Goal: Transaction & Acquisition: Book appointment/travel/reservation

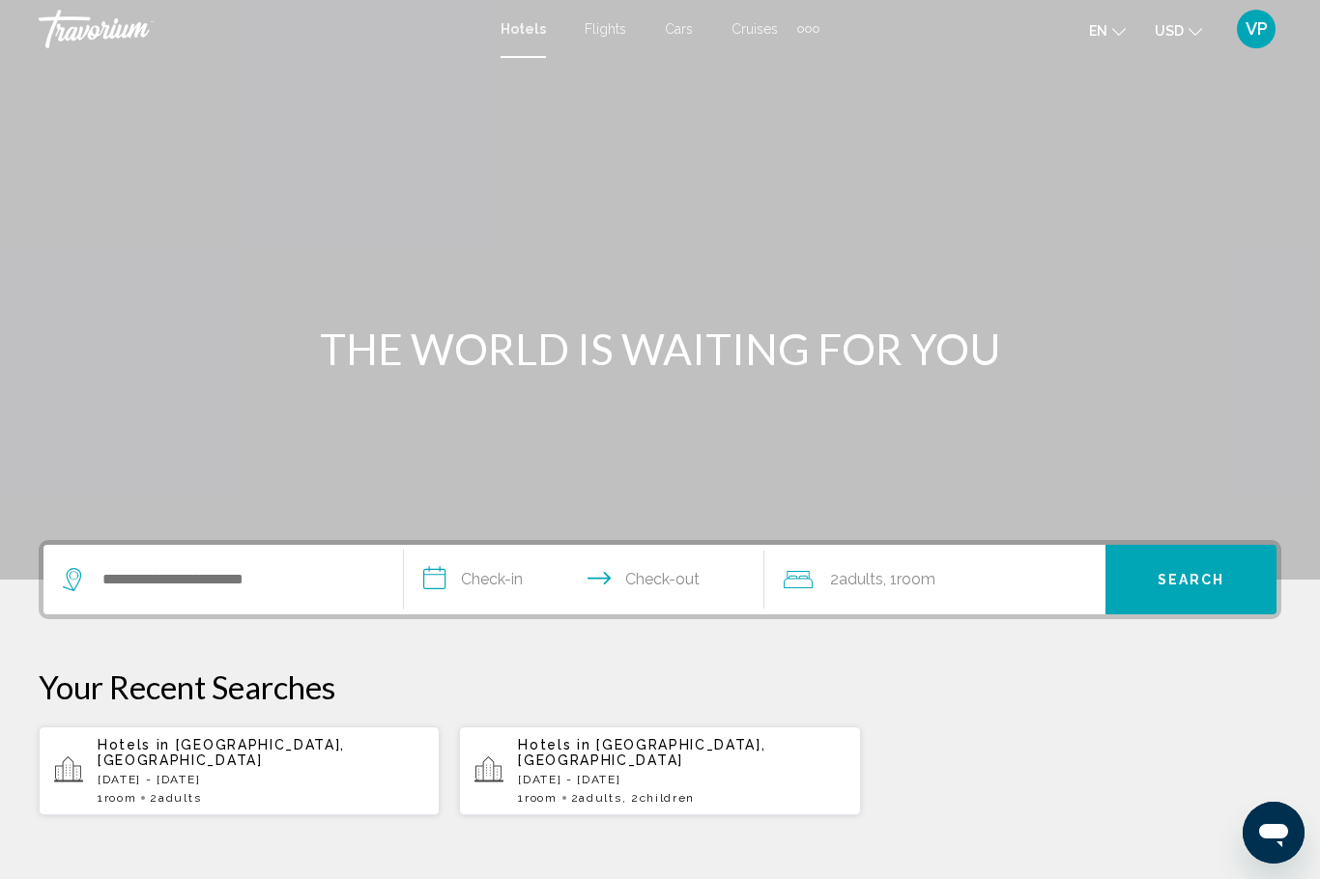
click at [805, 40] on div "Extra navigation items" at bounding box center [808, 28] width 22 height 29
click at [789, 71] on span "Activities" at bounding box center [777, 64] width 54 height 15
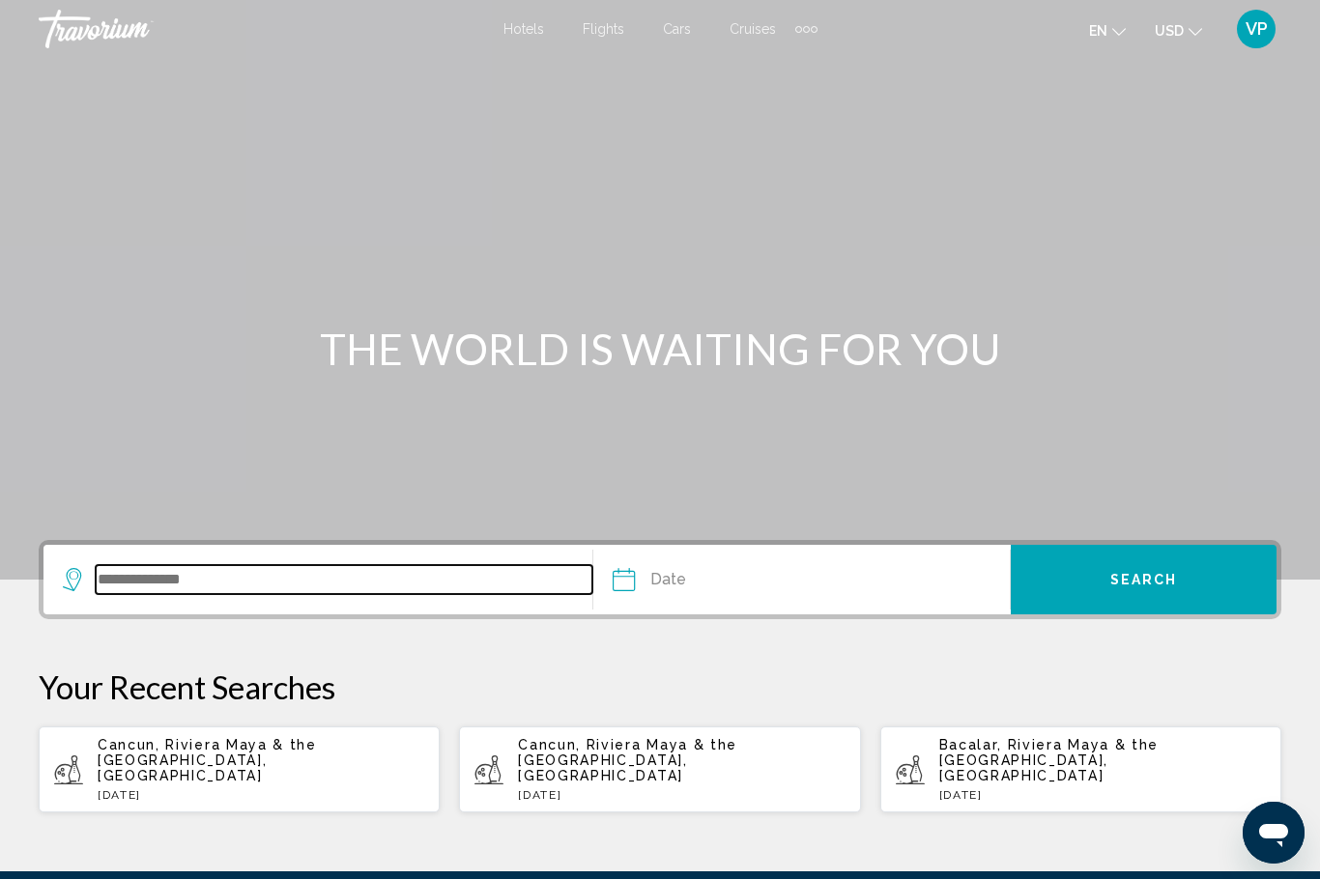
click at [241, 579] on input "Search widget" at bounding box center [344, 579] width 497 height 29
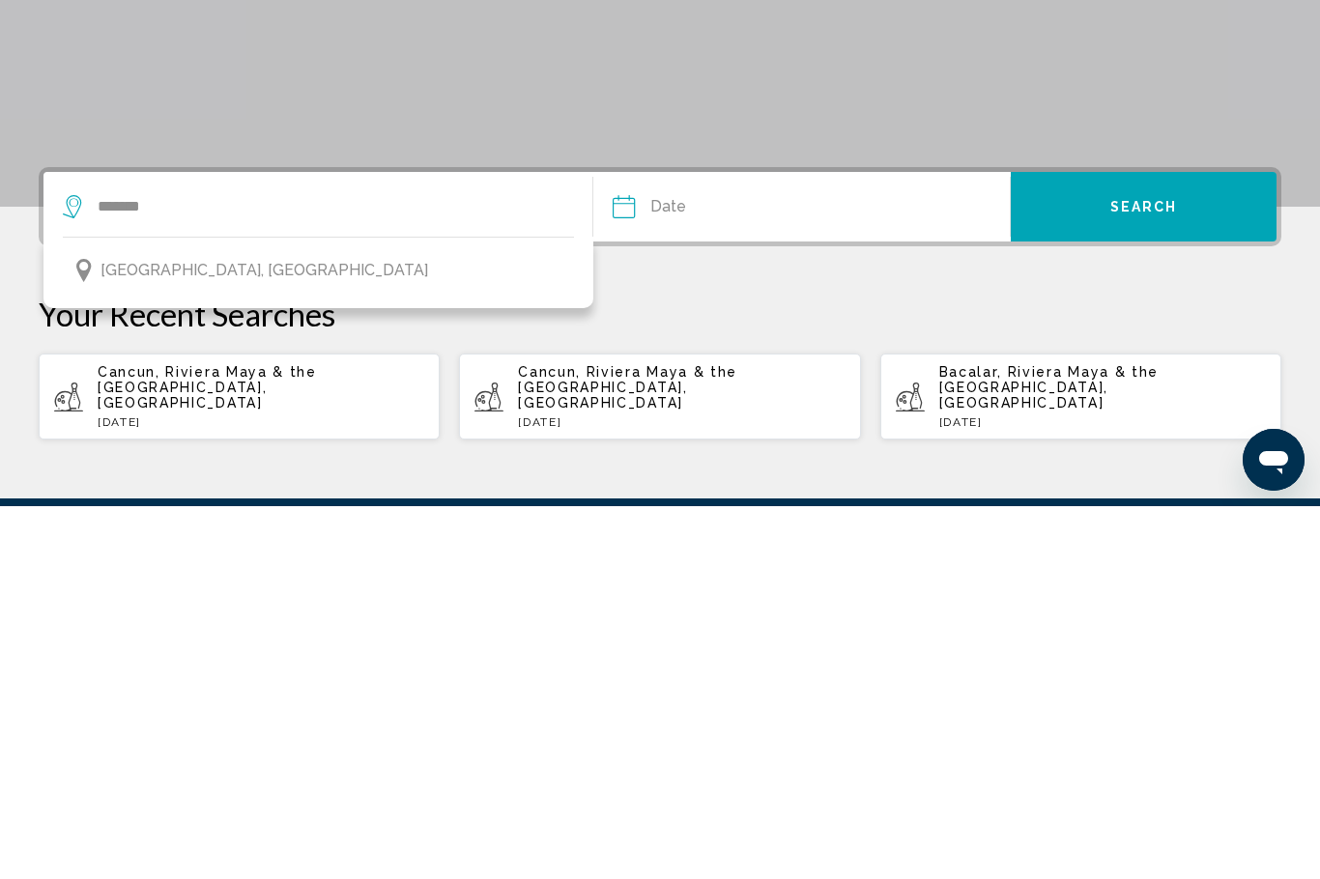
click at [315, 625] on button "[GEOGRAPHIC_DATA], [GEOGRAPHIC_DATA]" at bounding box center [318, 643] width 511 height 37
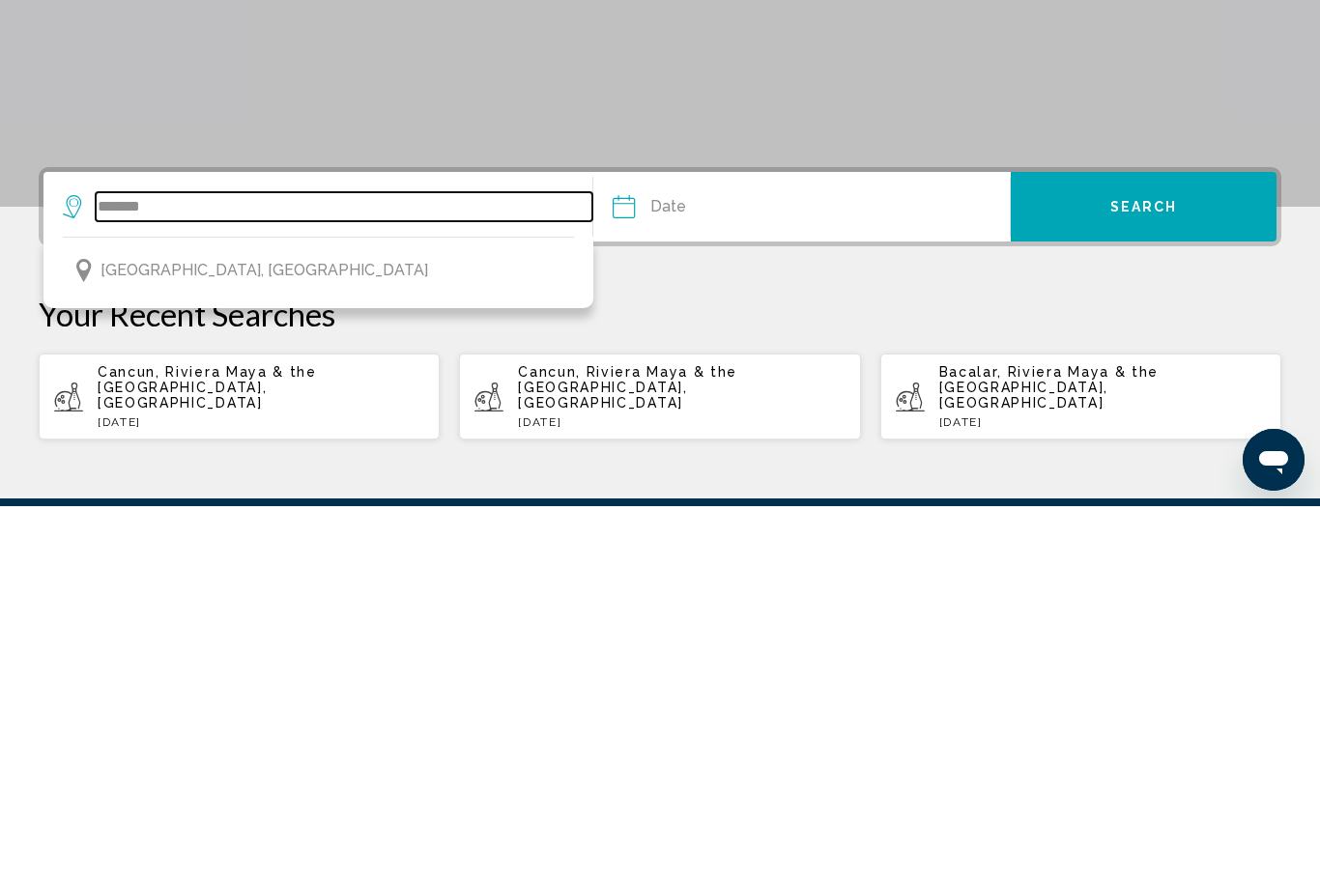
type input "**********"
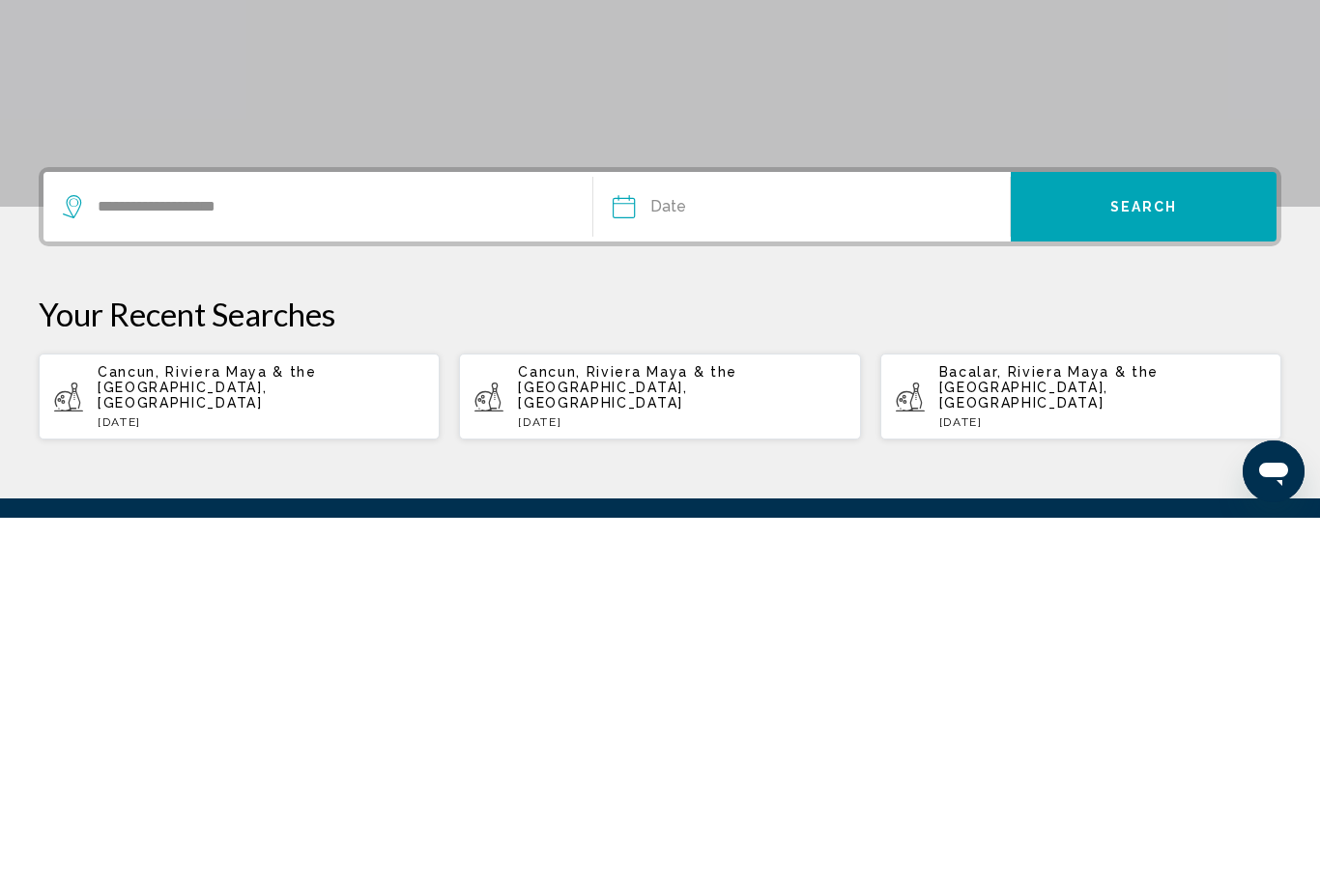
click at [767, 533] on input "Date" at bounding box center [711, 570] width 207 height 75
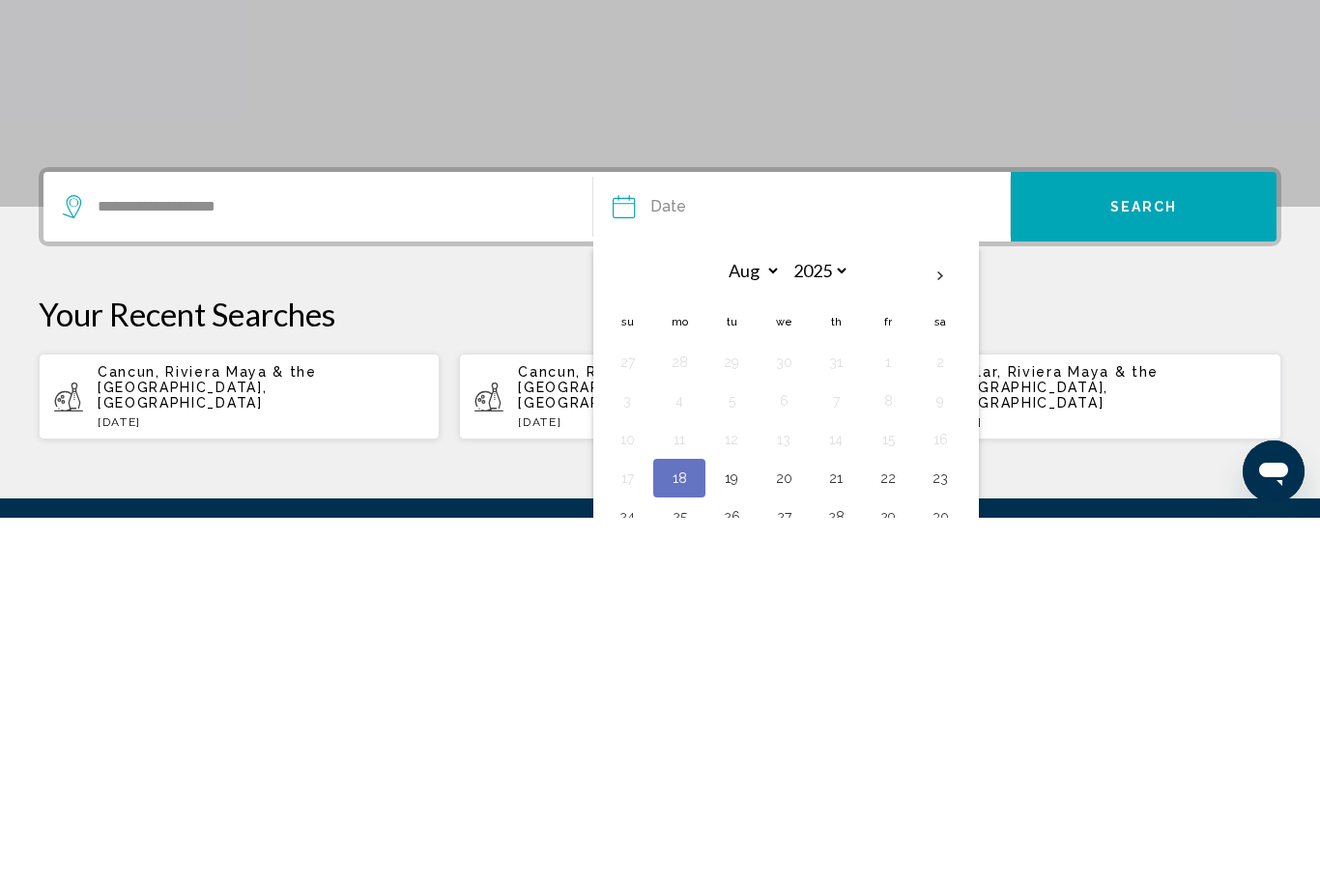
scroll to position [212, 0]
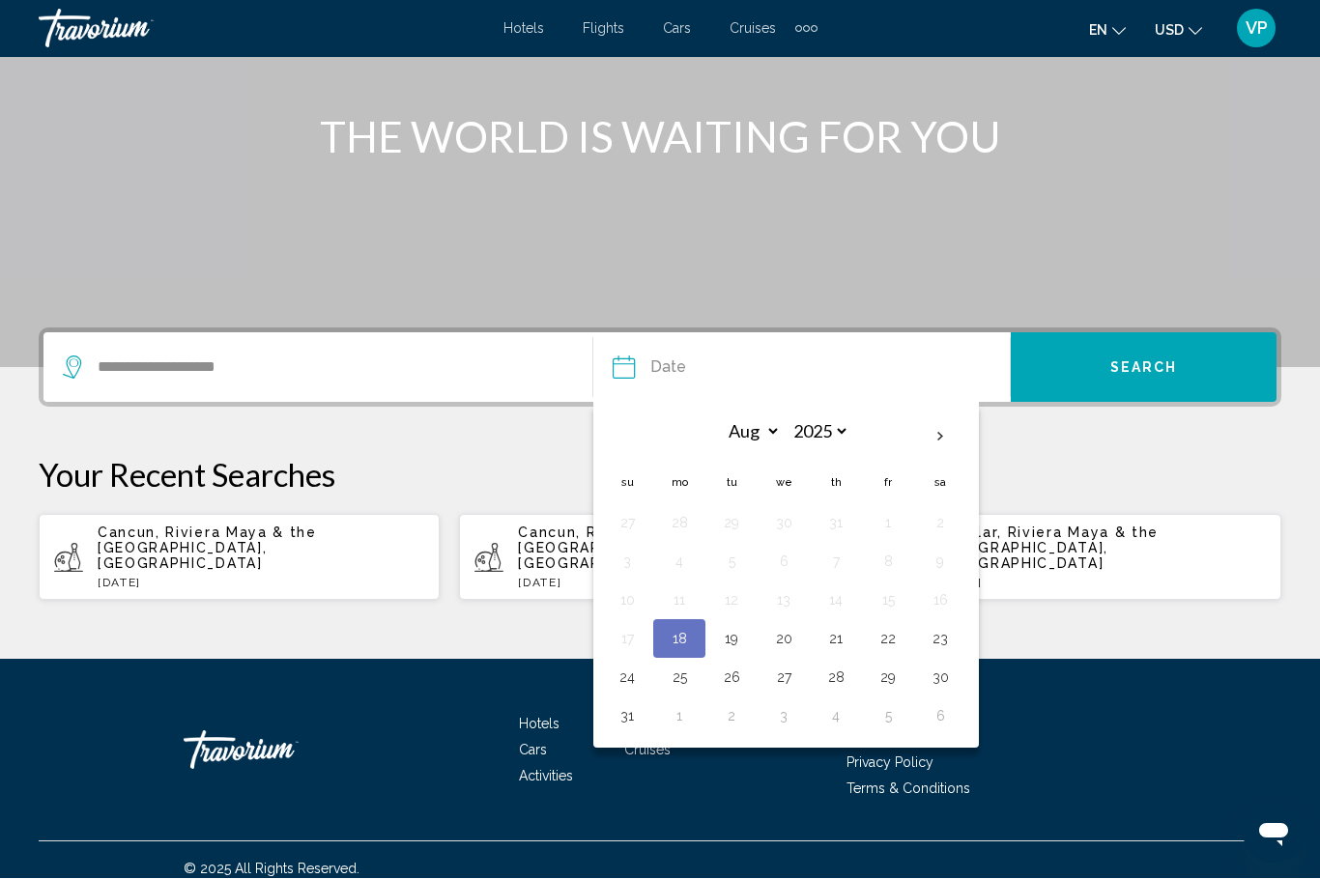
click at [939, 441] on th "Next month" at bounding box center [940, 437] width 52 height 43
select select "*"
click at [690, 527] on button "1" at bounding box center [679, 523] width 31 height 27
type input "**********"
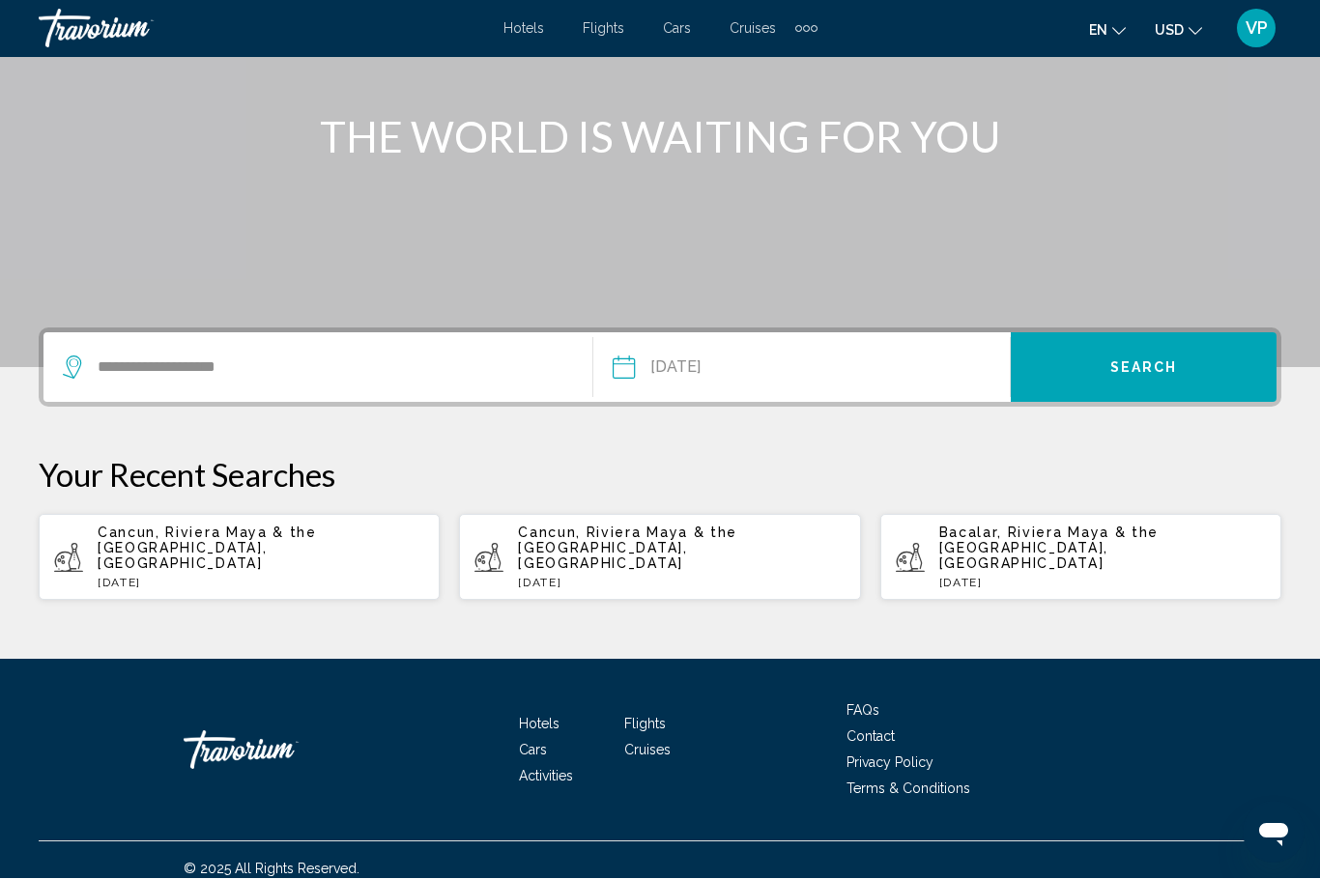
click at [1145, 372] on span "Search" at bounding box center [1144, 368] width 68 height 15
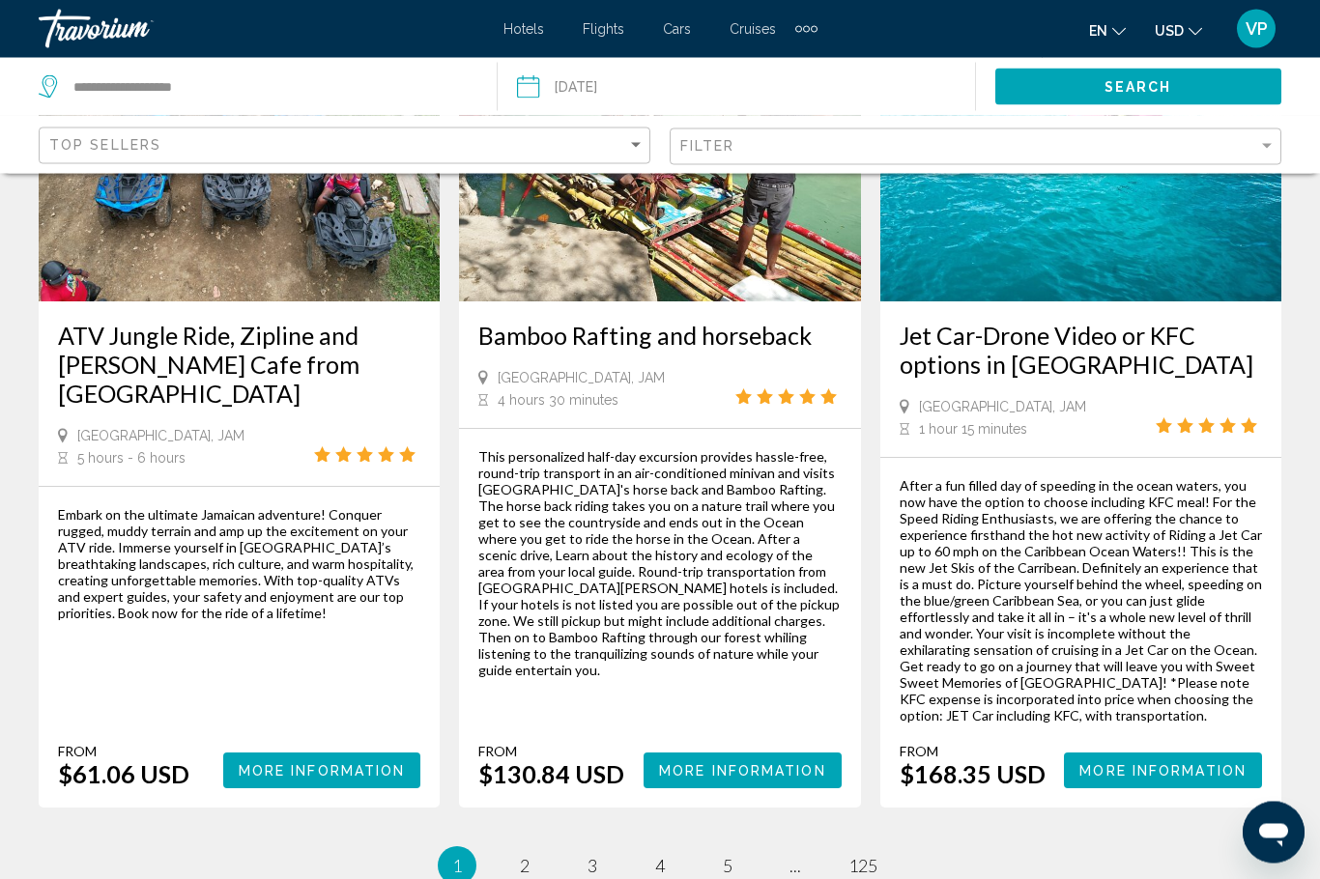
scroll to position [2972, 0]
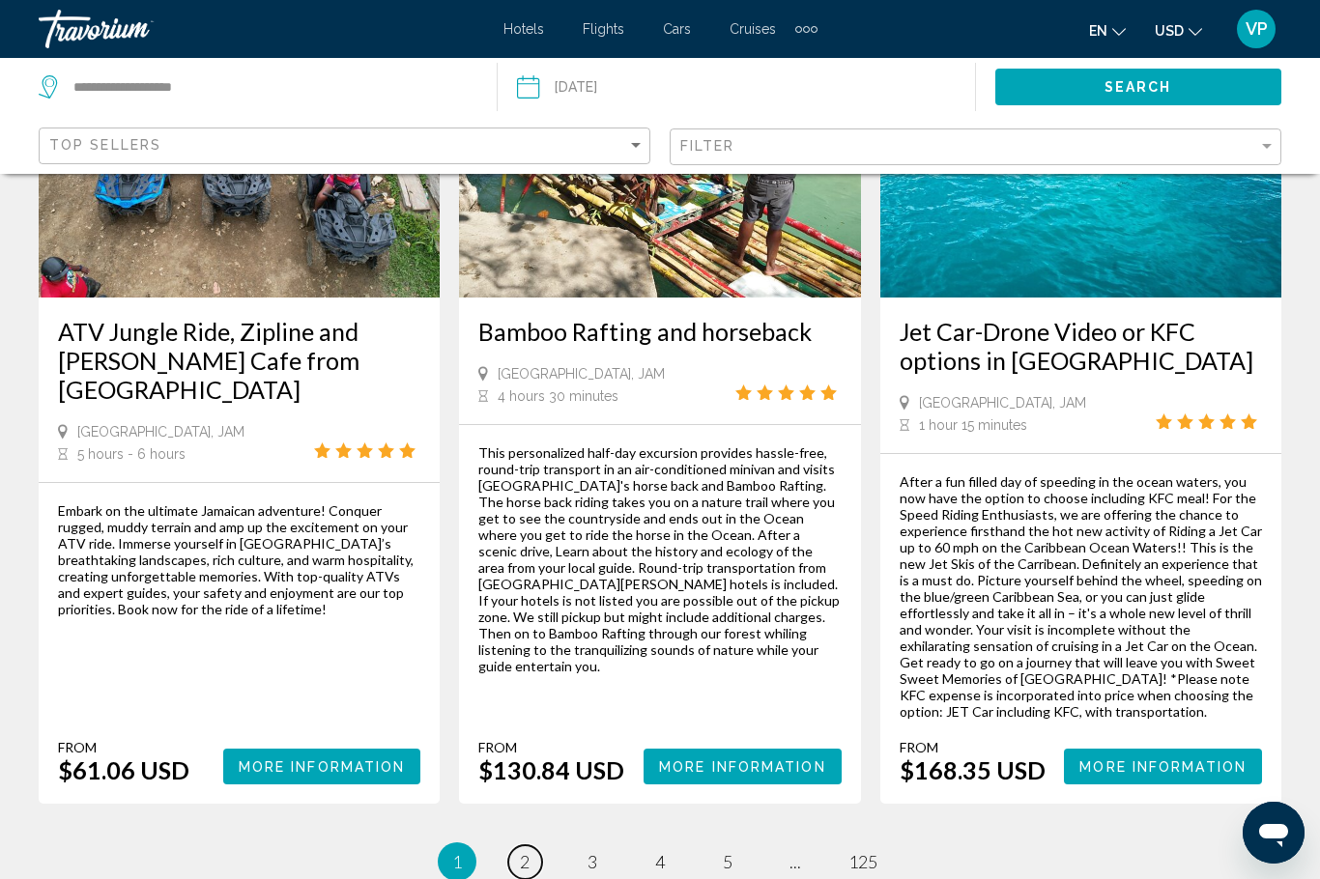
click at [529, 851] on span "2" at bounding box center [525, 861] width 10 height 21
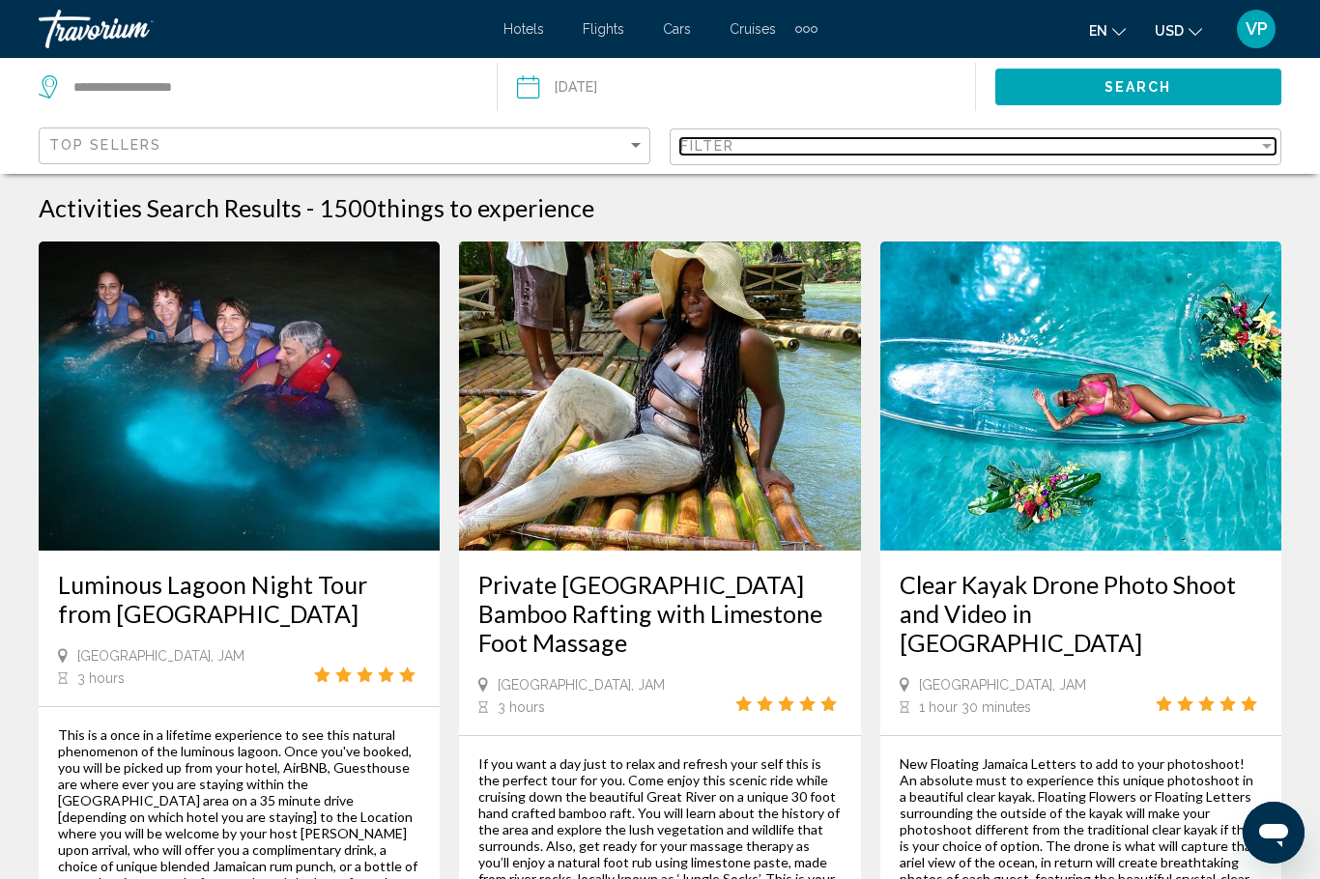
click at [985, 149] on div "Filter" at bounding box center [969, 145] width 578 height 15
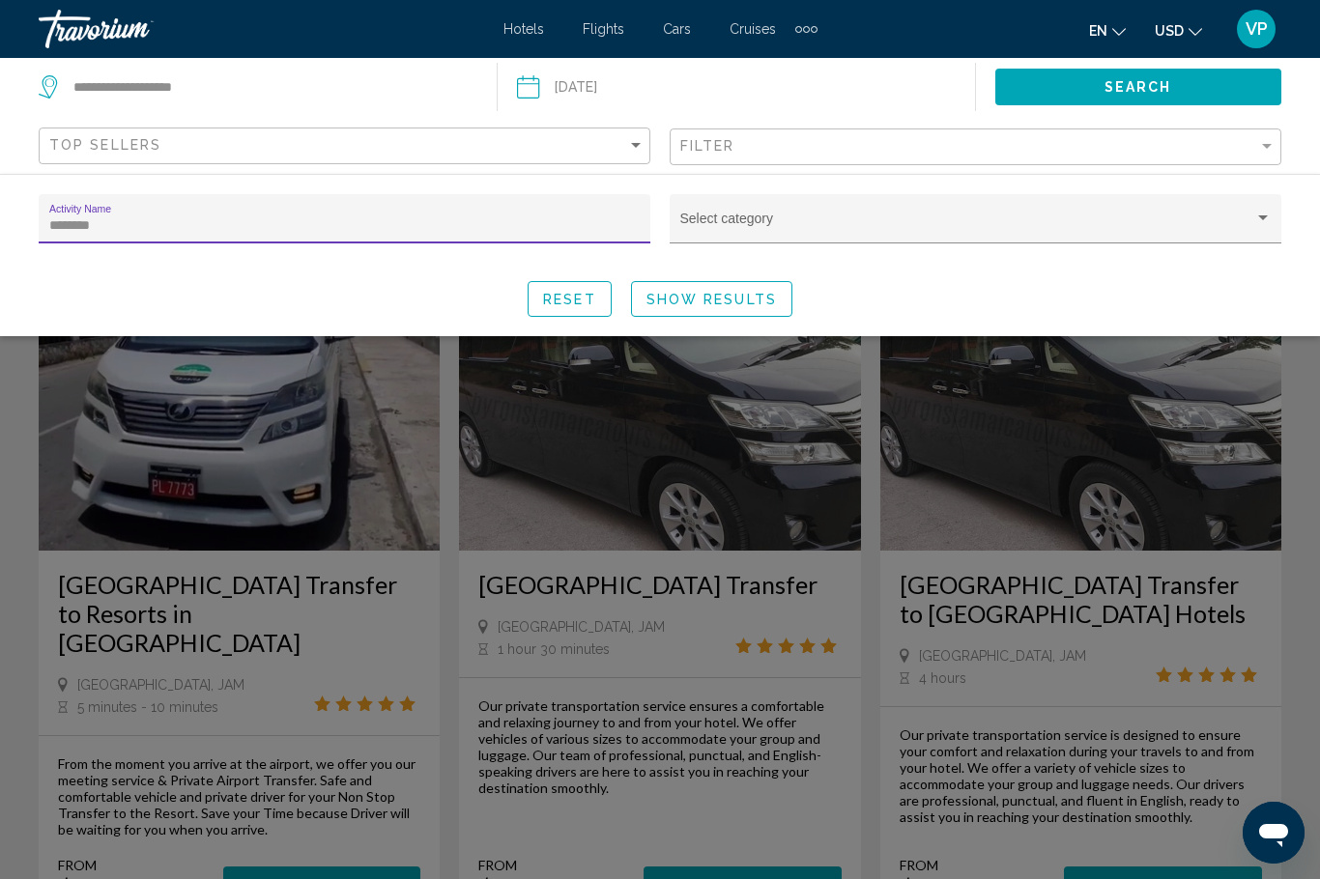
type input "********"
click at [1147, 220] on span "Search widget" at bounding box center [967, 225] width 574 height 15
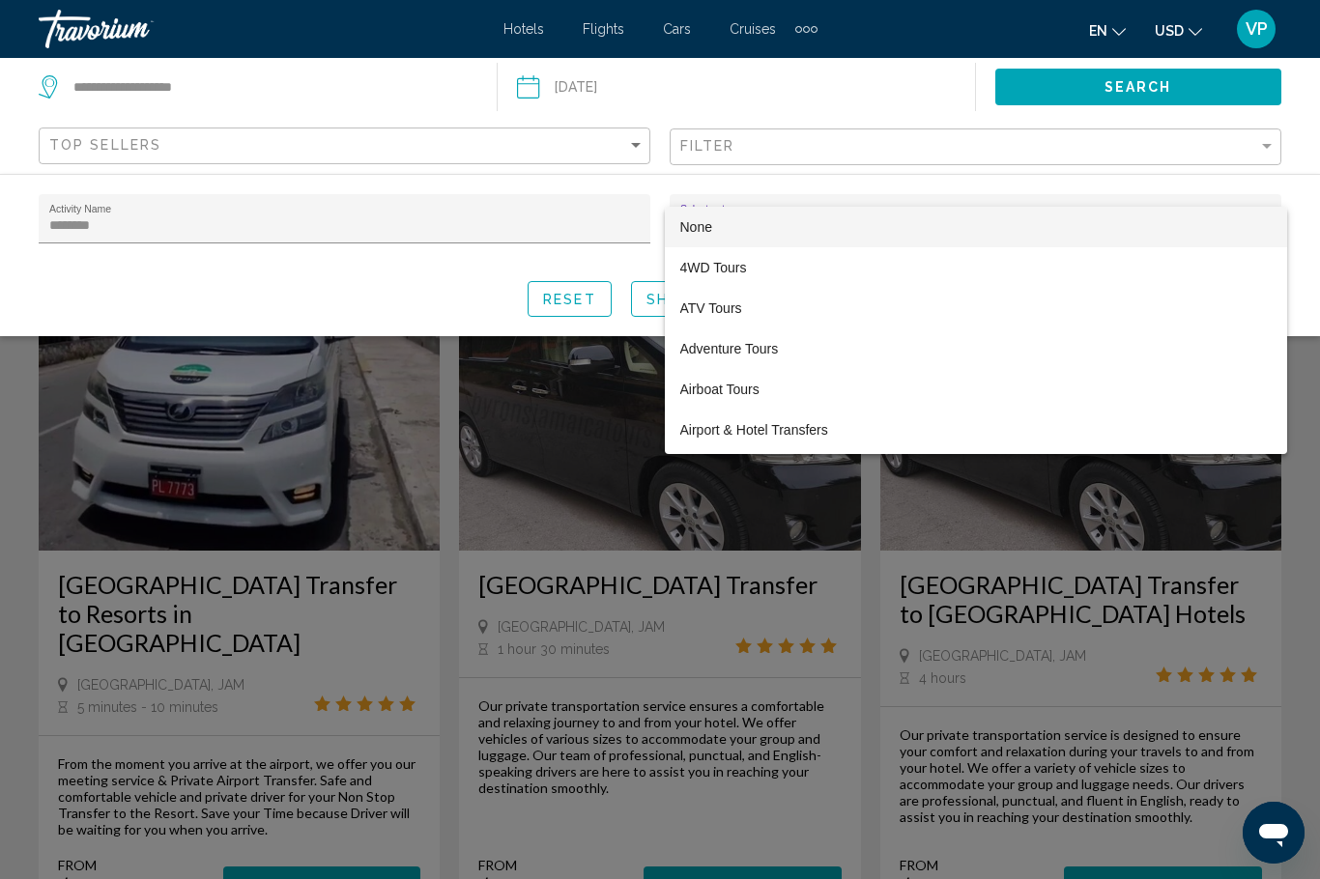
click at [820, 85] on div at bounding box center [660, 439] width 1320 height 879
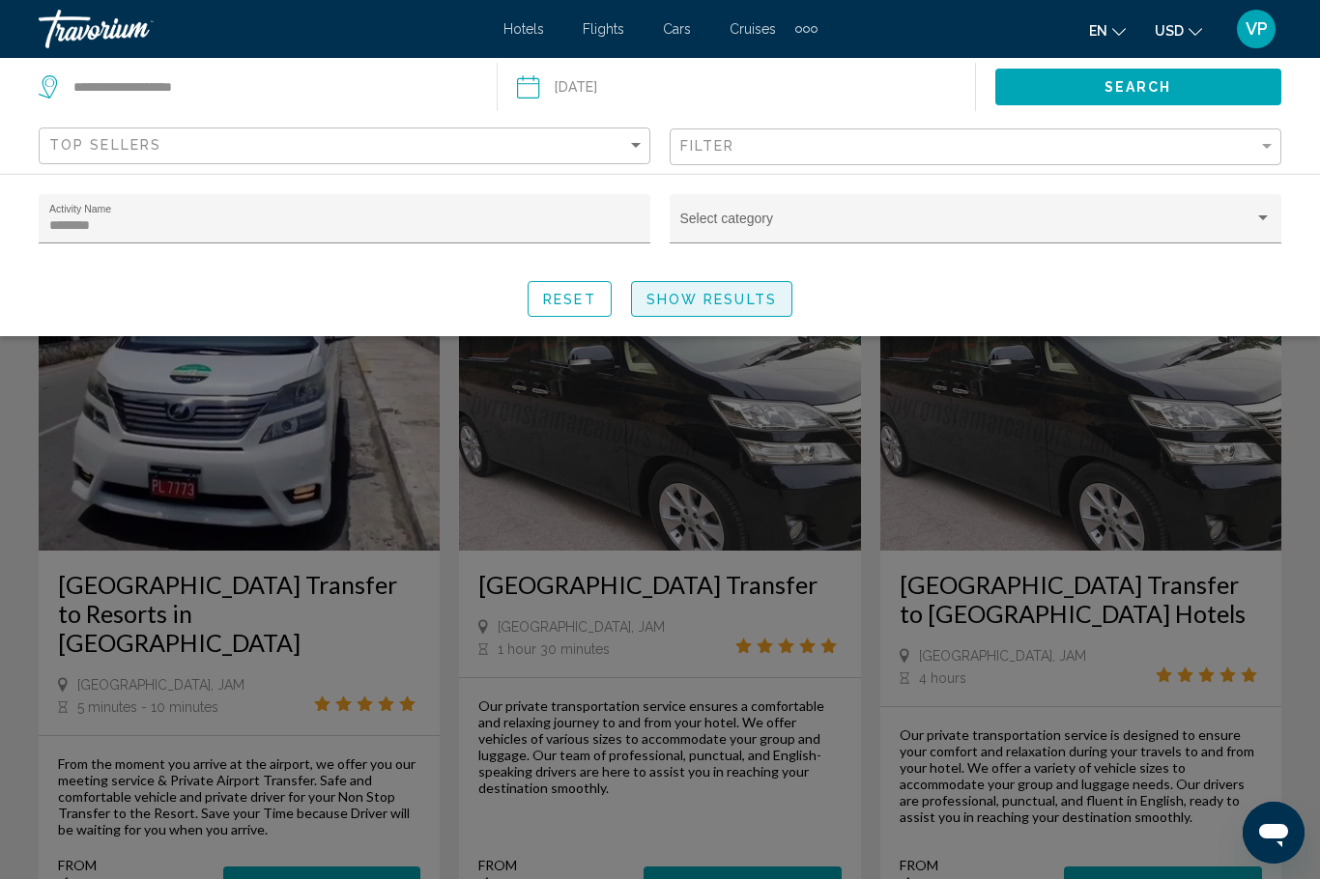
click at [741, 307] on span "Show Results" at bounding box center [711, 299] width 130 height 15
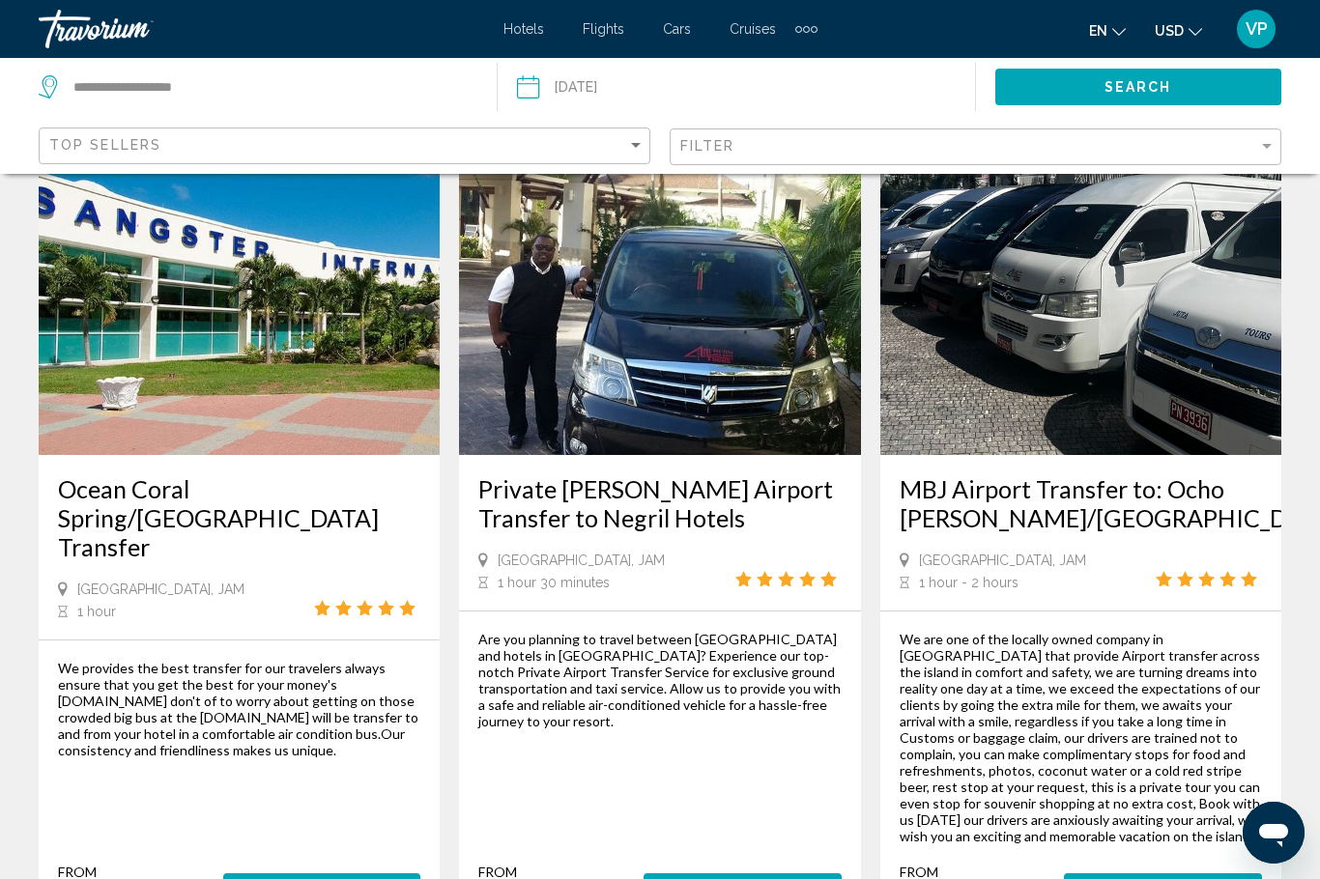
scroll to position [697, 0]
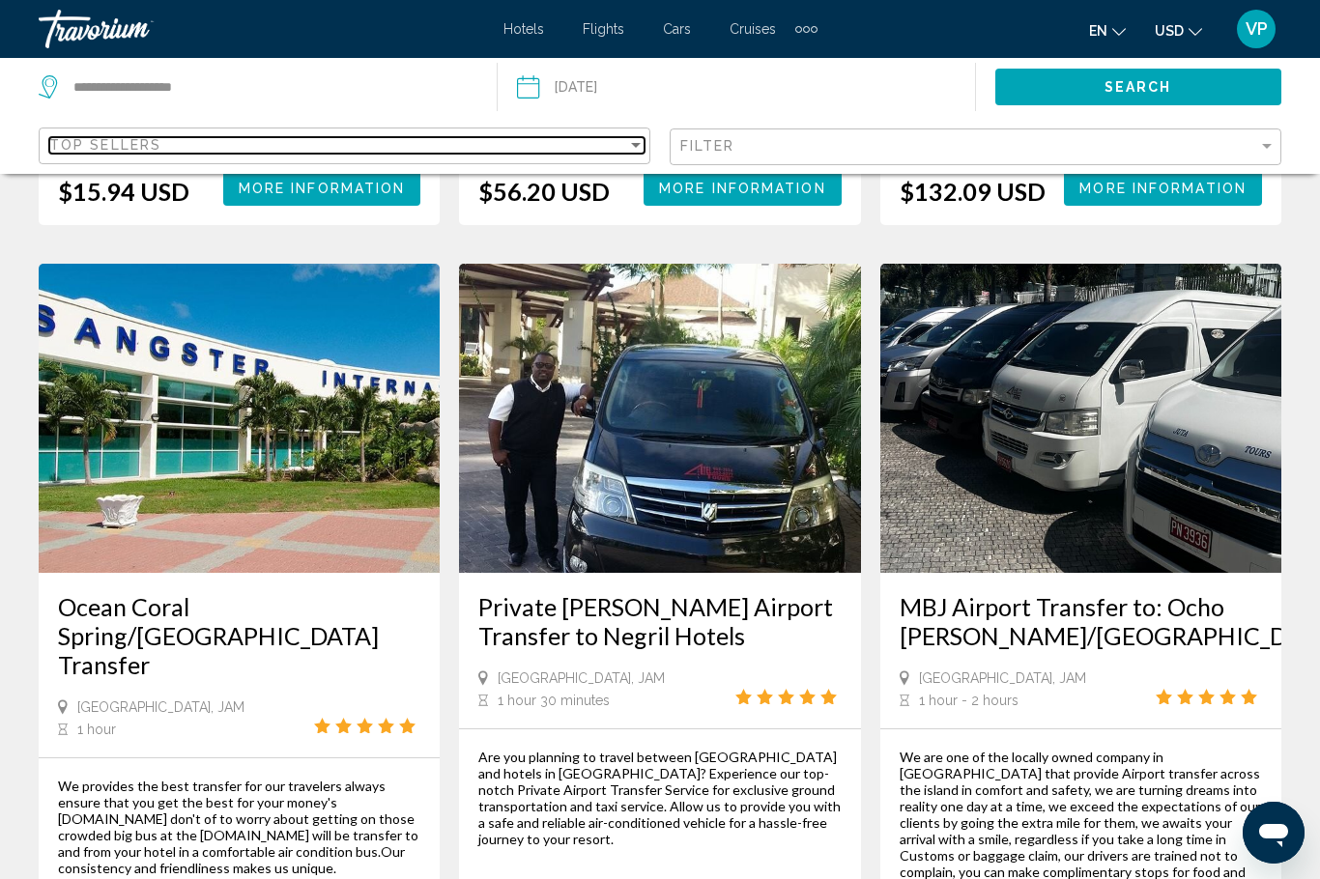
click at [526, 146] on div "Top Sellers" at bounding box center [338, 144] width 578 height 15
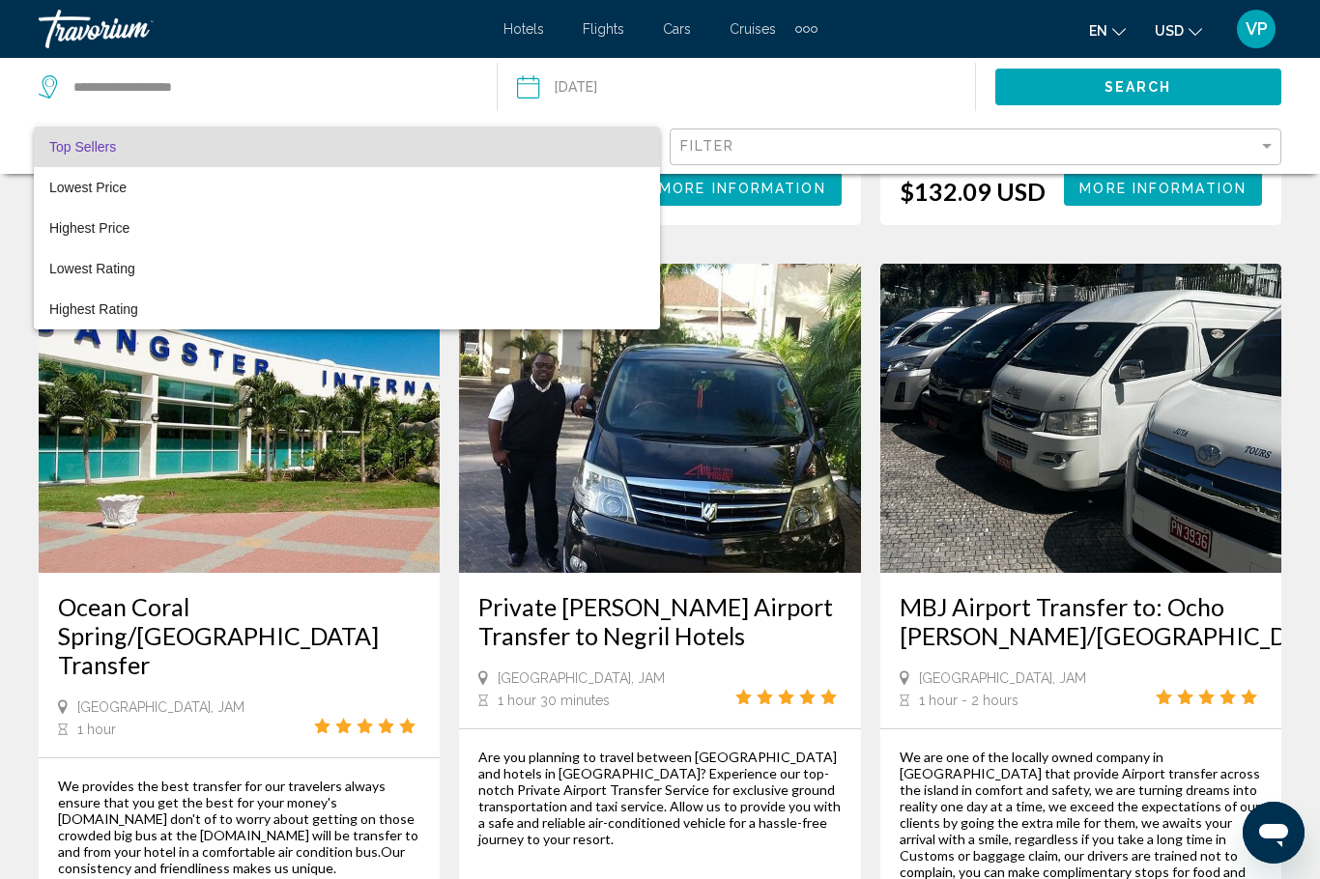
click at [373, 89] on div at bounding box center [660, 439] width 1320 height 879
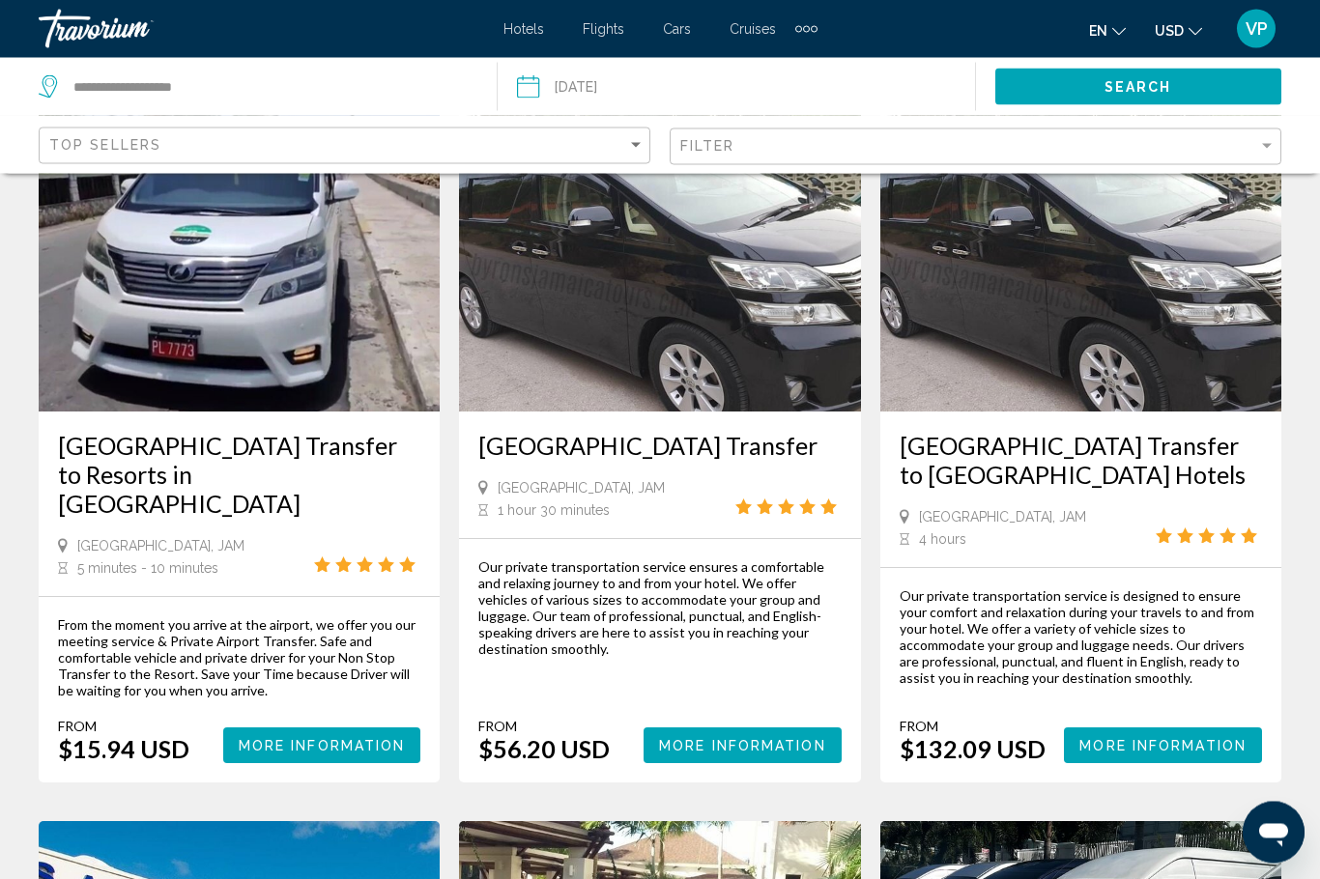
scroll to position [141, 0]
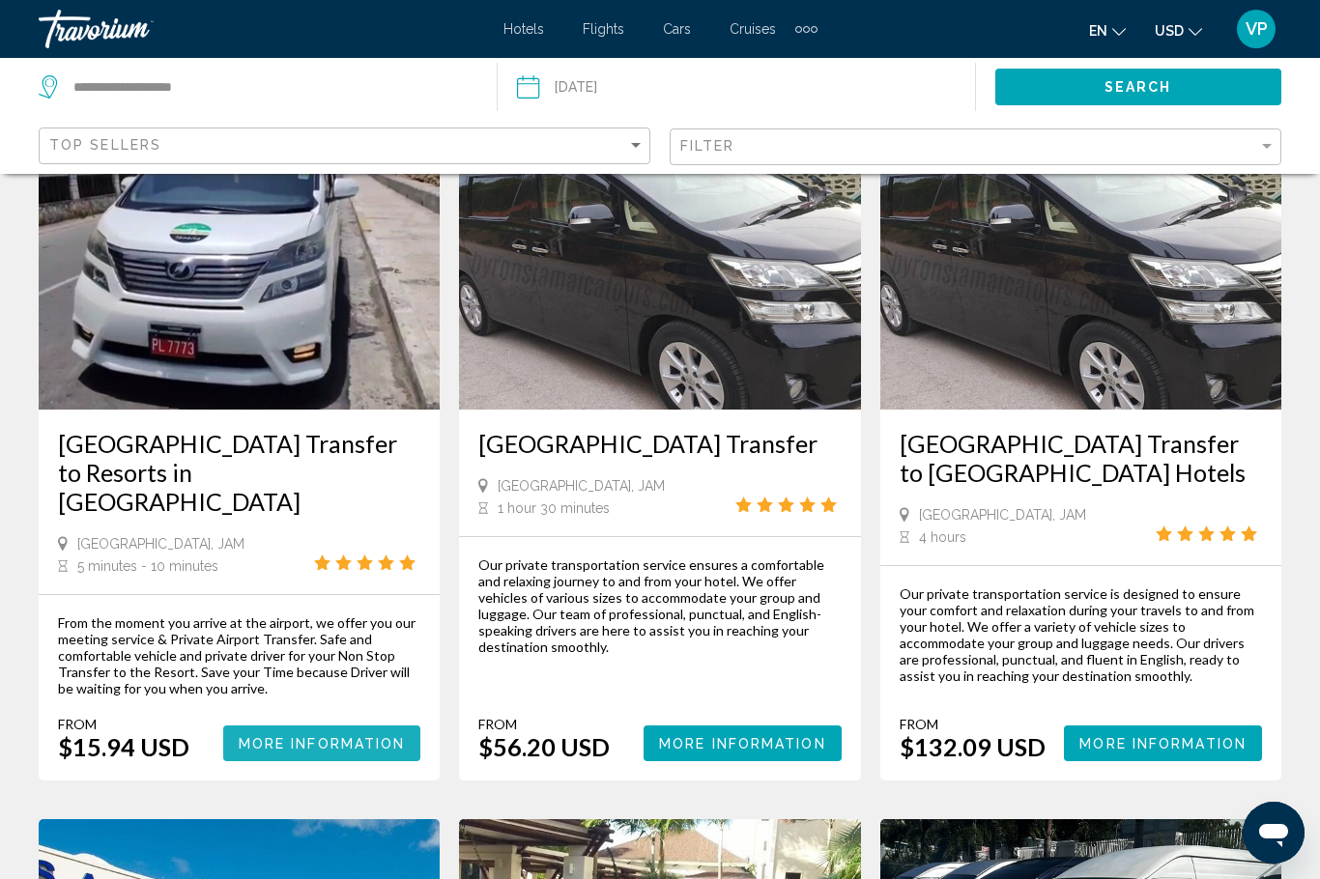
click at [337, 736] on span "More Information" at bounding box center [322, 743] width 167 height 15
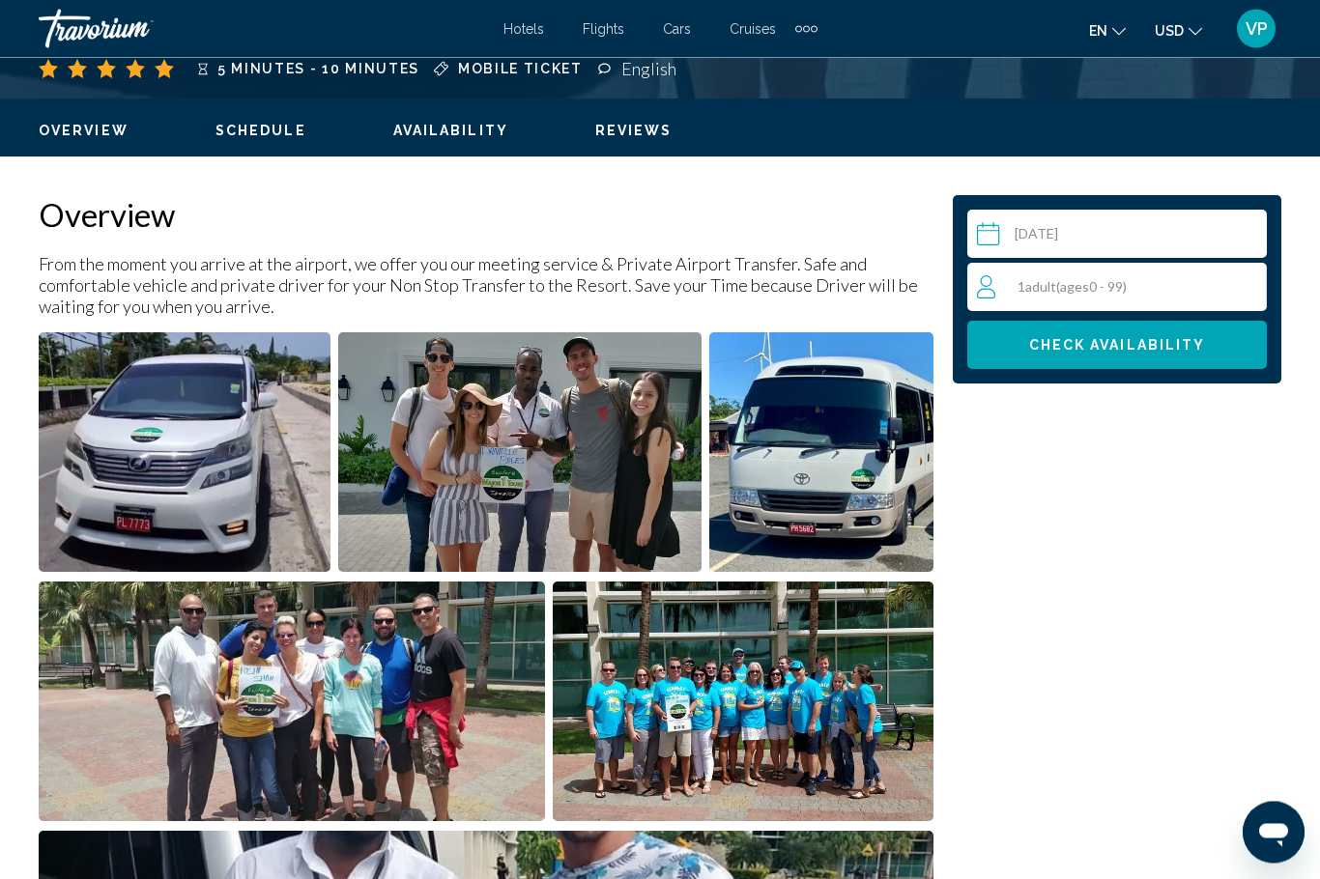
scroll to position [877, 0]
click at [1119, 247] on input "Main content" at bounding box center [1120, 237] width 307 height 54
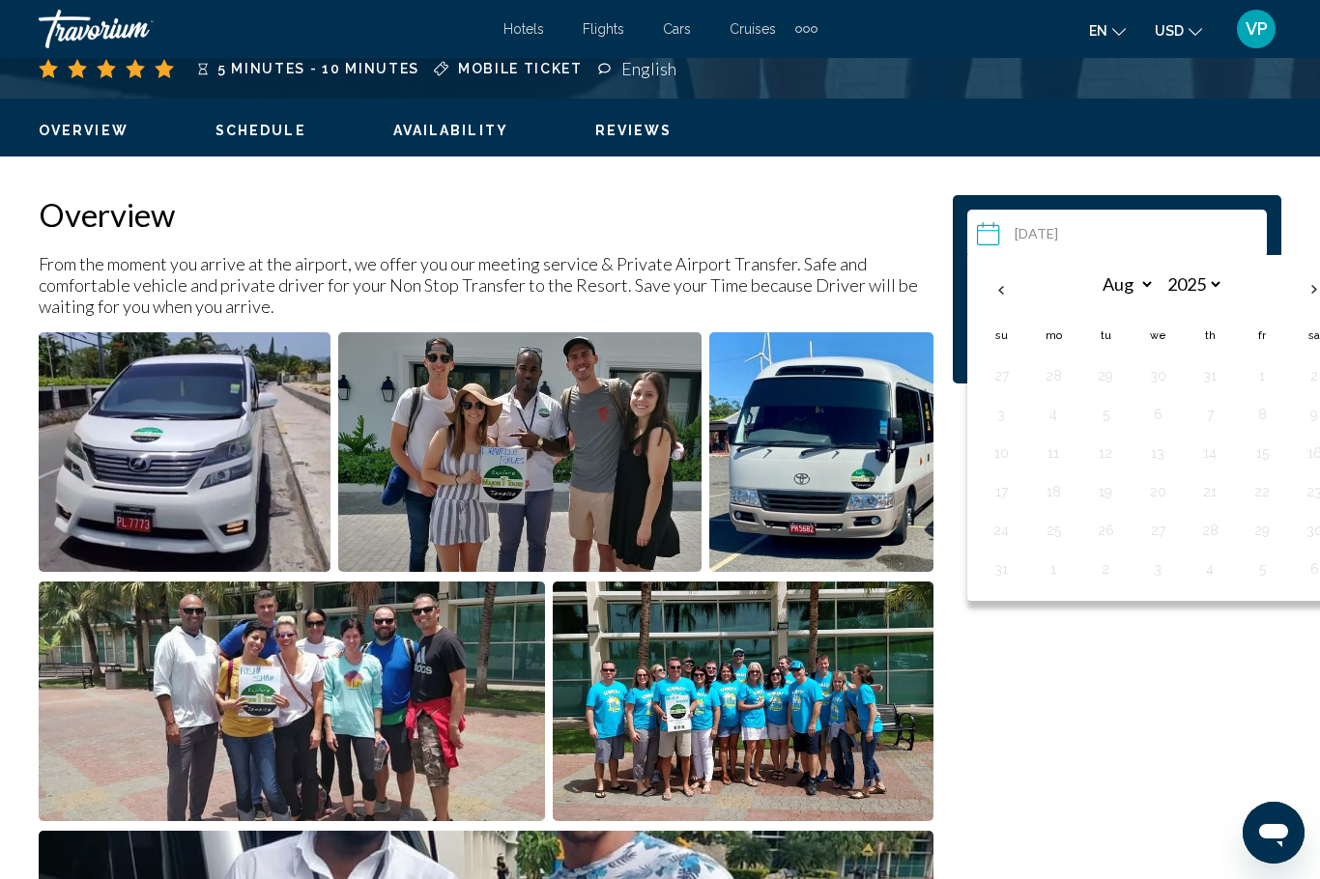
click at [1304, 289] on th "Next month" at bounding box center [1314, 290] width 52 height 43
select select "*"
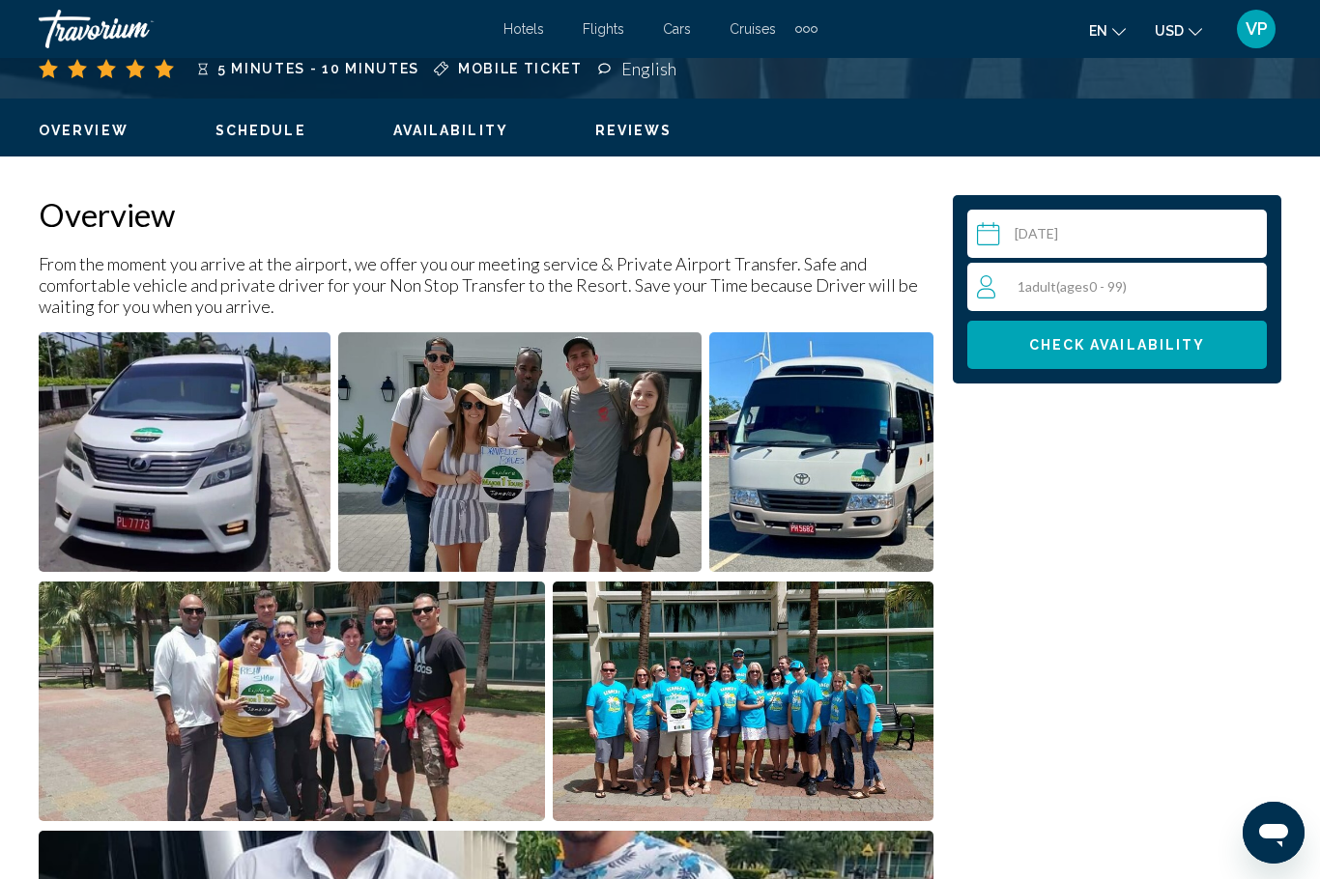
click at [1187, 279] on div "1 Adult Adults ( ages [DEMOGRAPHIC_DATA])" at bounding box center [1121, 286] width 289 height 23
click at [1250, 288] on icon "Increment adults" at bounding box center [1247, 285] width 17 height 23
click at [1162, 348] on span "Check Availability" at bounding box center [1117, 345] width 177 height 15
click at [1099, 349] on span "Check Availability" at bounding box center [1117, 345] width 177 height 15
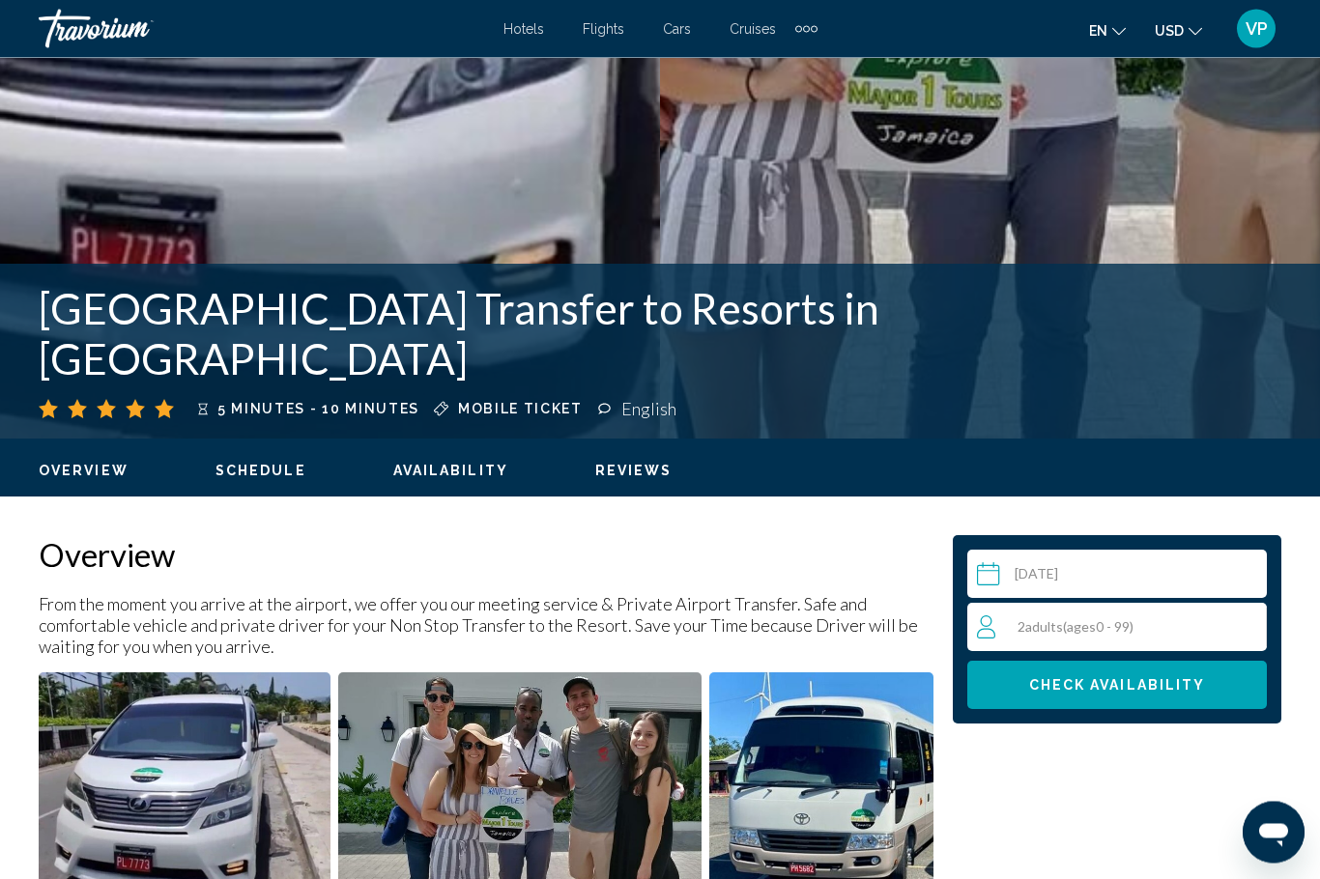
scroll to position [537, 0]
click at [1145, 695] on button "Check Availability" at bounding box center [1117, 685] width 300 height 48
click at [1134, 685] on span "Check Availability" at bounding box center [1117, 685] width 177 height 15
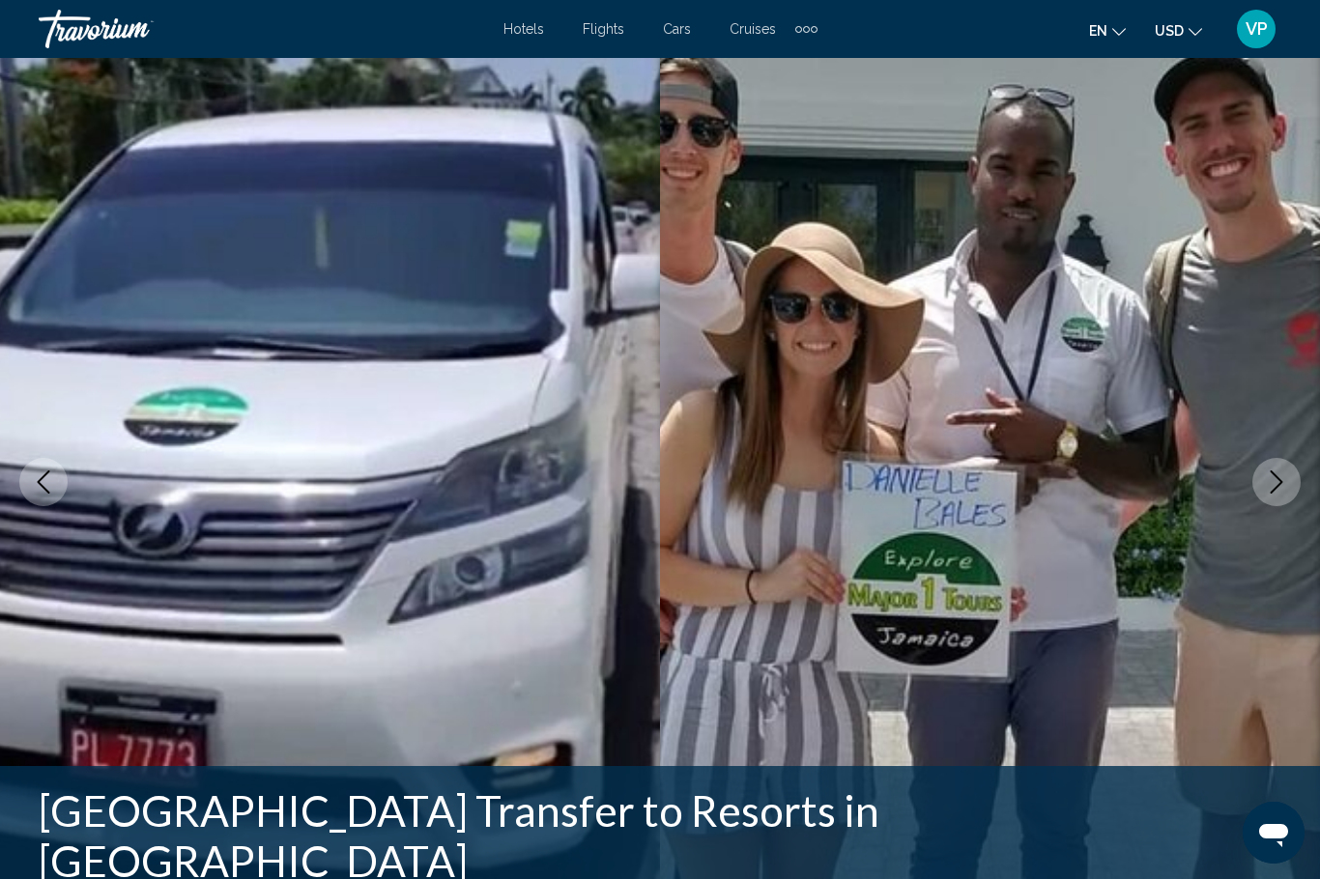
scroll to position [0, 0]
